Goal: Check status

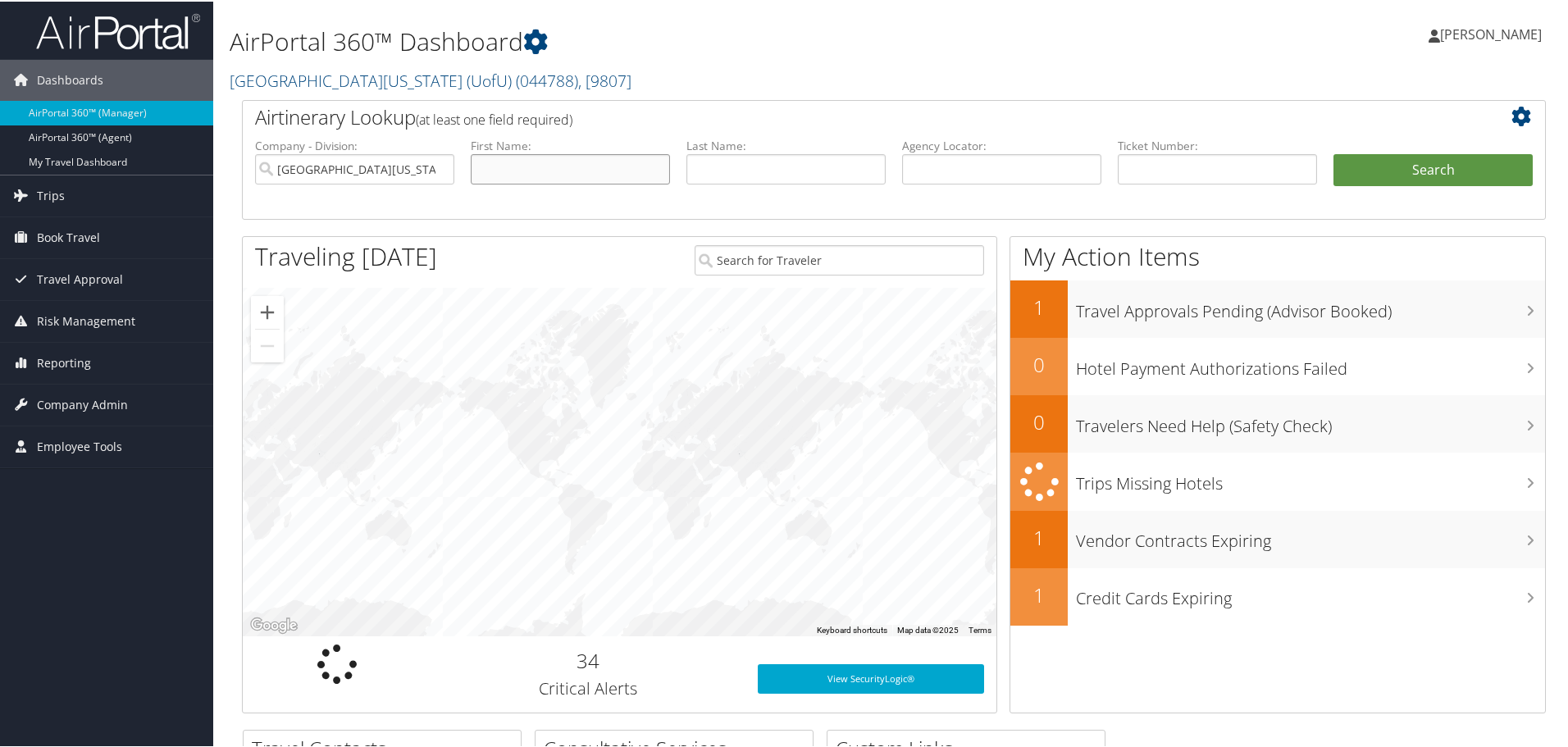
click at [522, 167] on input "text" at bounding box center [570, 167] width 199 height 30
type input "[PERSON_NAME]"
click at [761, 162] on input "text" at bounding box center [786, 167] width 199 height 30
type input "[PERSON_NAME]"
click at [1423, 171] on button "Search" at bounding box center [1433, 168] width 199 height 33
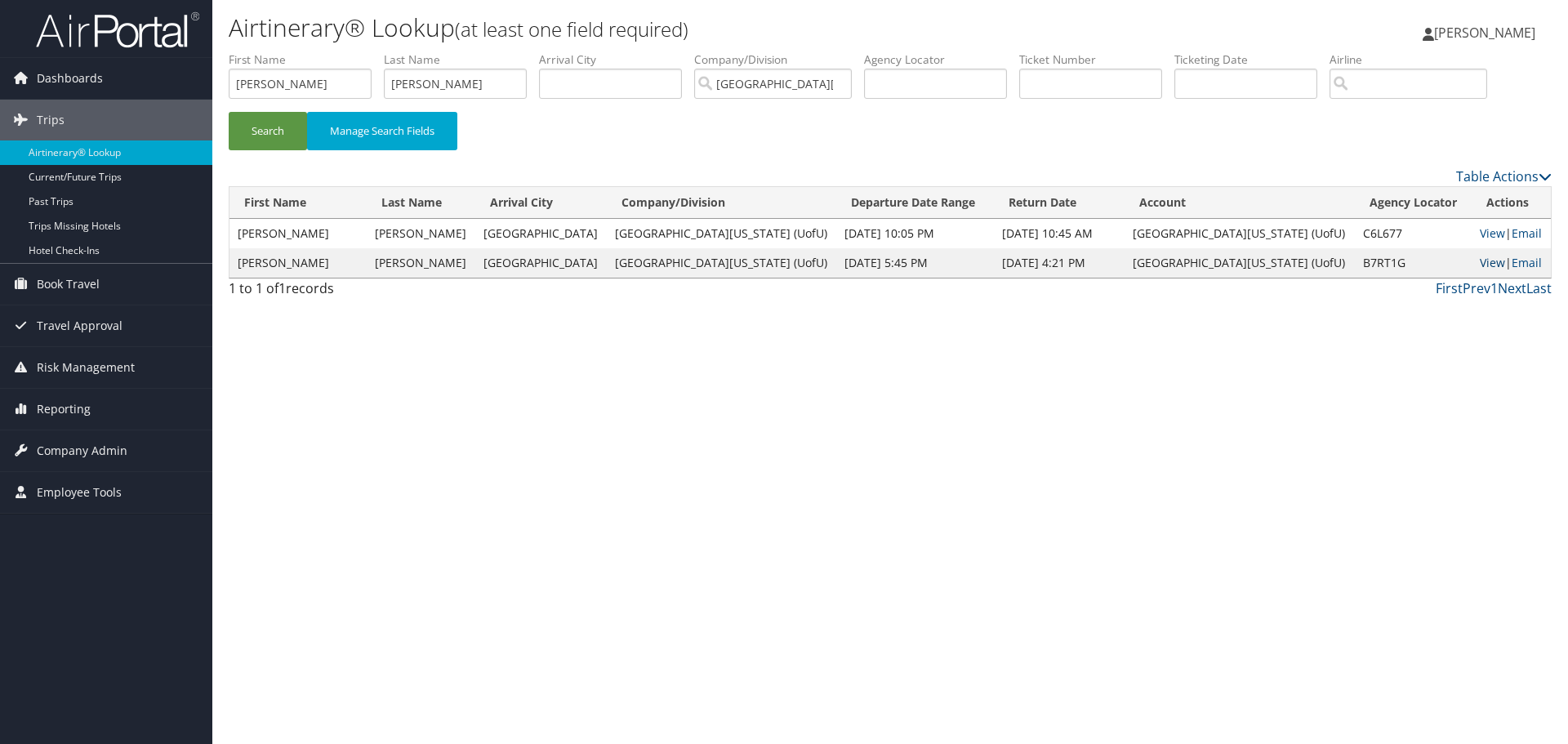
click at [1480, 261] on link "View" at bounding box center [1492, 262] width 25 height 16
